Goal: Transaction & Acquisition: Purchase product/service

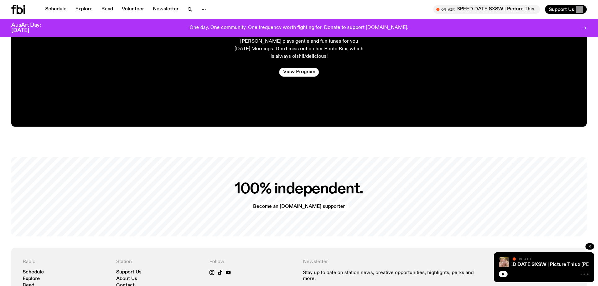
scroll to position [1283, 0]
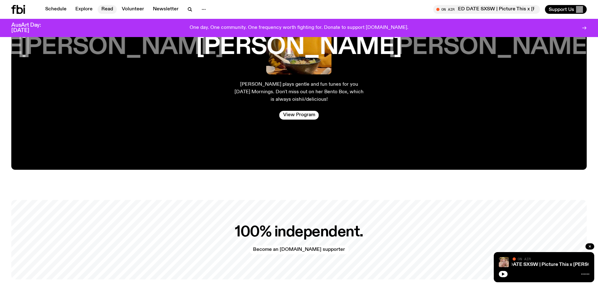
click at [104, 9] on link "Read" at bounding box center [107, 9] width 19 height 9
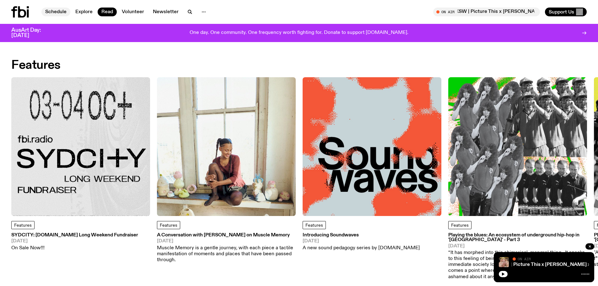
click at [65, 12] on link "Schedule" at bounding box center [55, 12] width 29 height 9
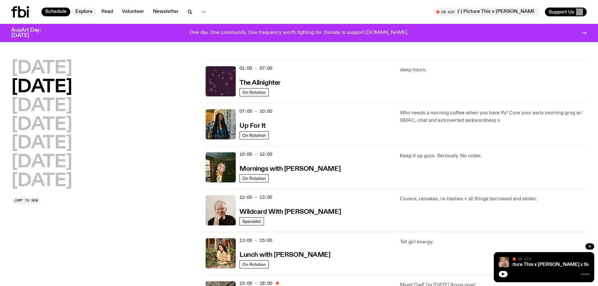
click at [88, 13] on link "Explore" at bounding box center [84, 12] width 25 height 9
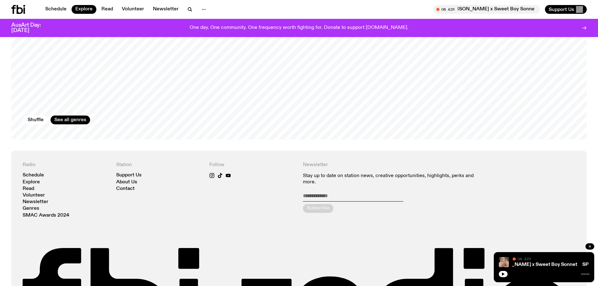
scroll to position [1223, 0]
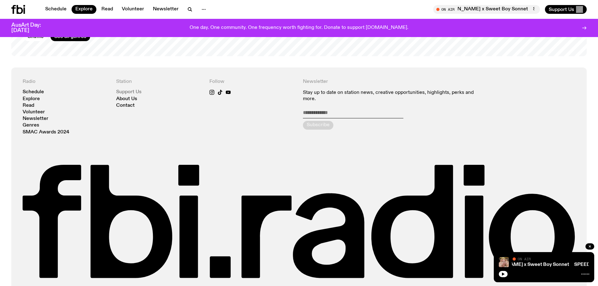
click at [136, 90] on link "Support Us" at bounding box center [128, 92] width 25 height 5
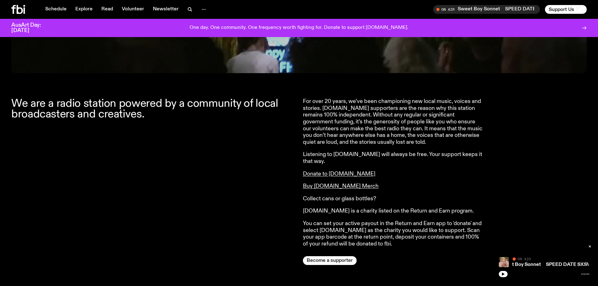
scroll to position [216, 0]
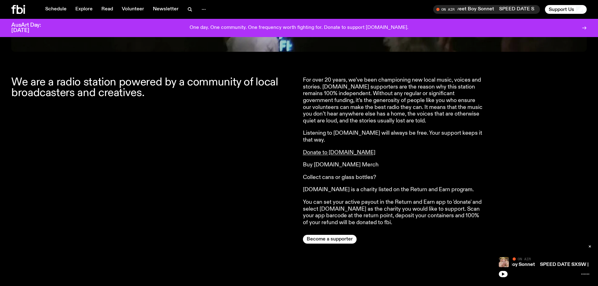
click at [310, 162] on link "Buy [DOMAIN_NAME] Merch" at bounding box center [341, 165] width 76 height 6
click at [325, 150] on link "Donate to [DOMAIN_NAME]" at bounding box center [339, 153] width 73 height 6
